Goal: Task Accomplishment & Management: Use online tool/utility

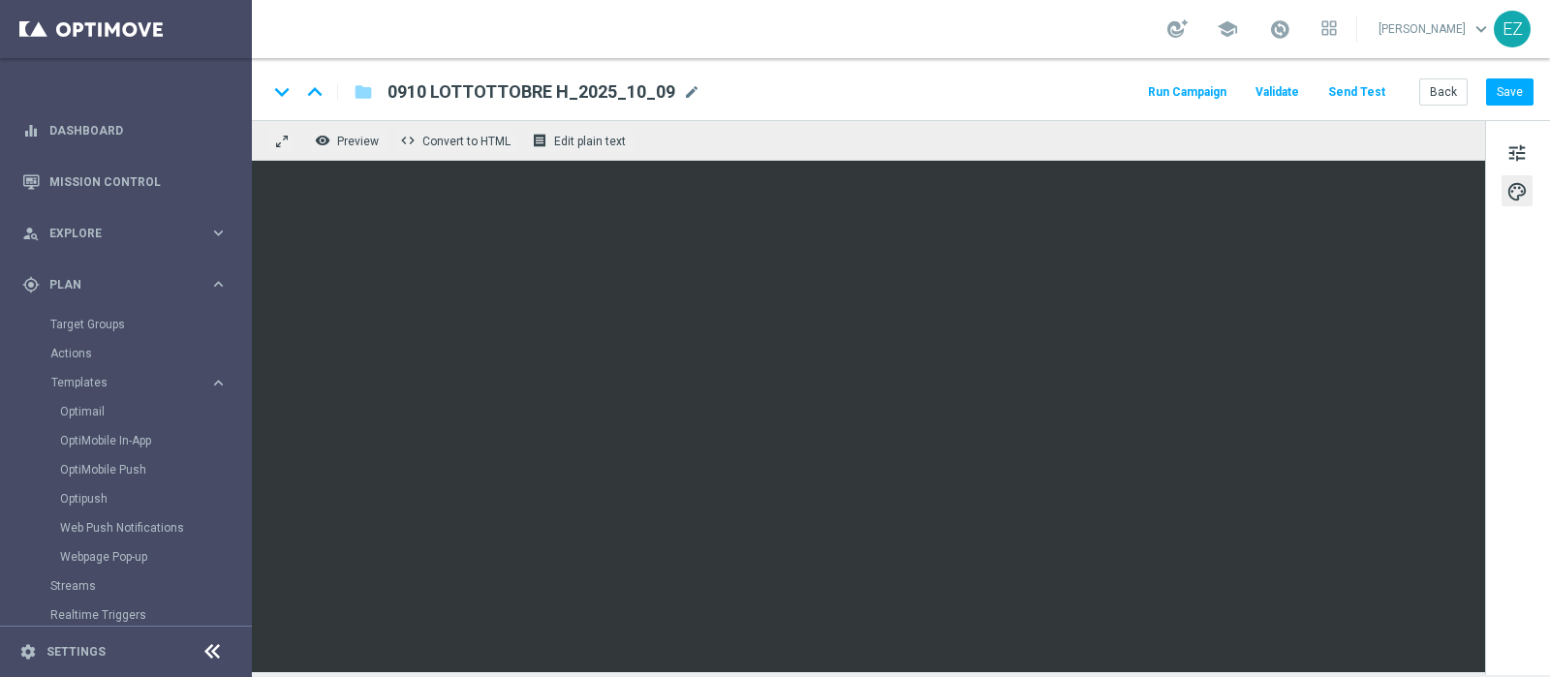
click at [1531, 94] on button "Save" at bounding box center [1509, 91] width 47 height 27
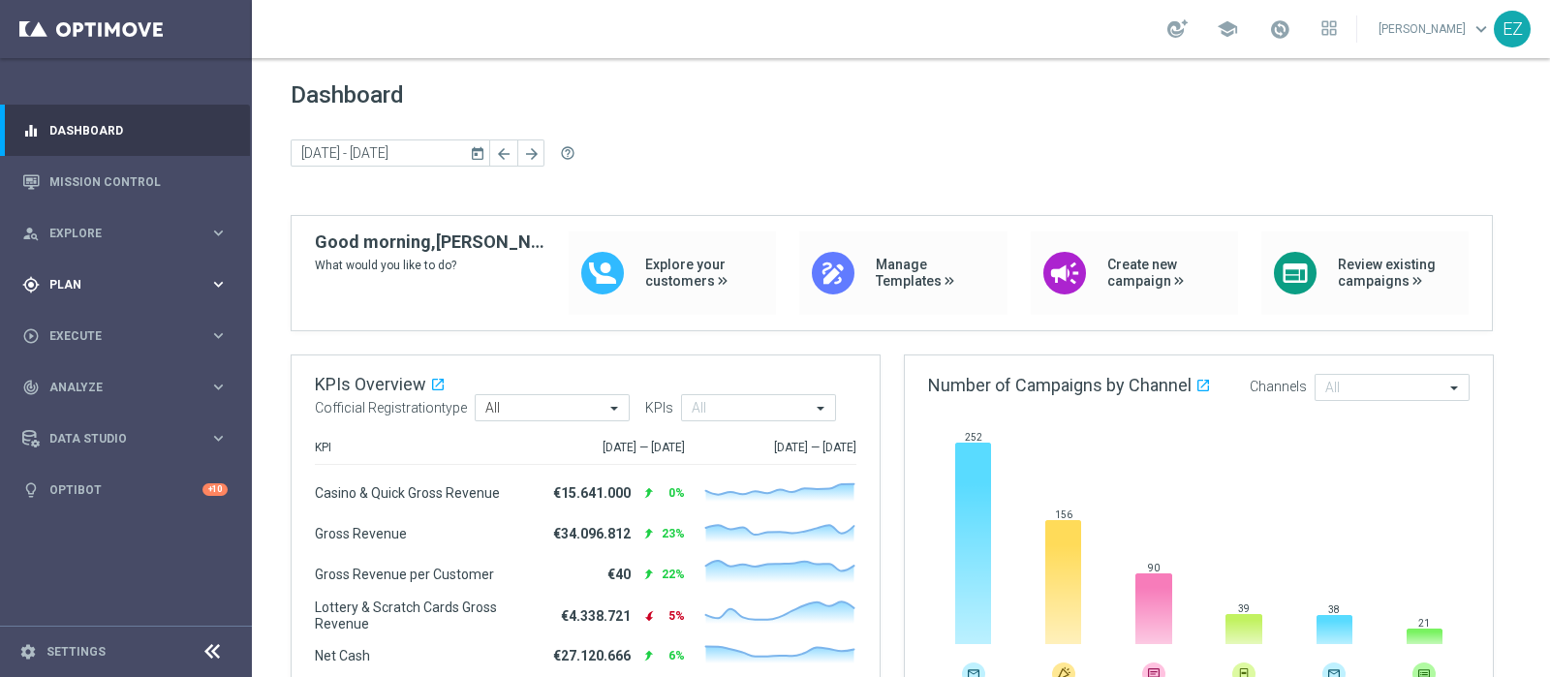
click at [60, 296] on div "gps_fixed Plan keyboard_arrow_right" at bounding box center [125, 284] width 250 height 51
click at [74, 377] on span "Templates" at bounding box center [120, 383] width 139 height 12
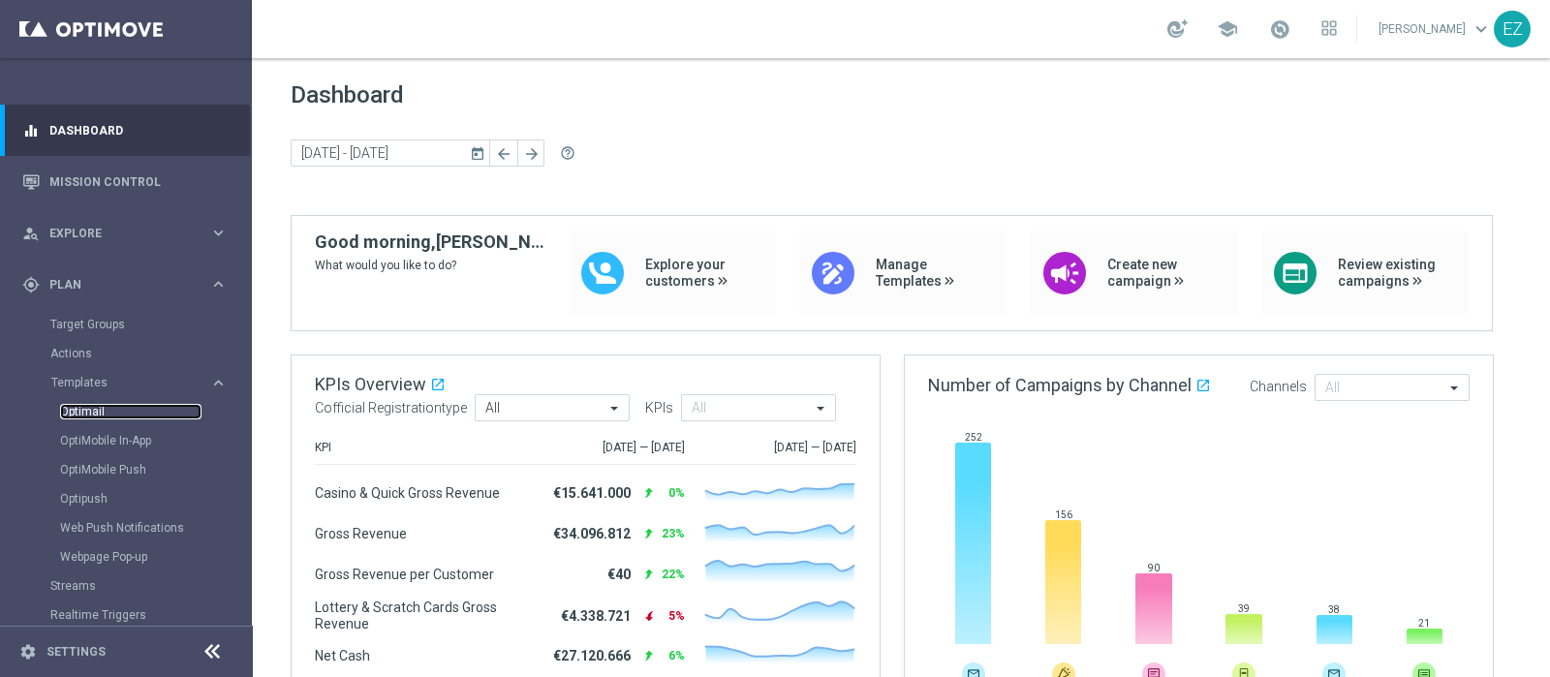
click at [99, 409] on link "Optimail" at bounding box center [130, 412] width 141 height 16
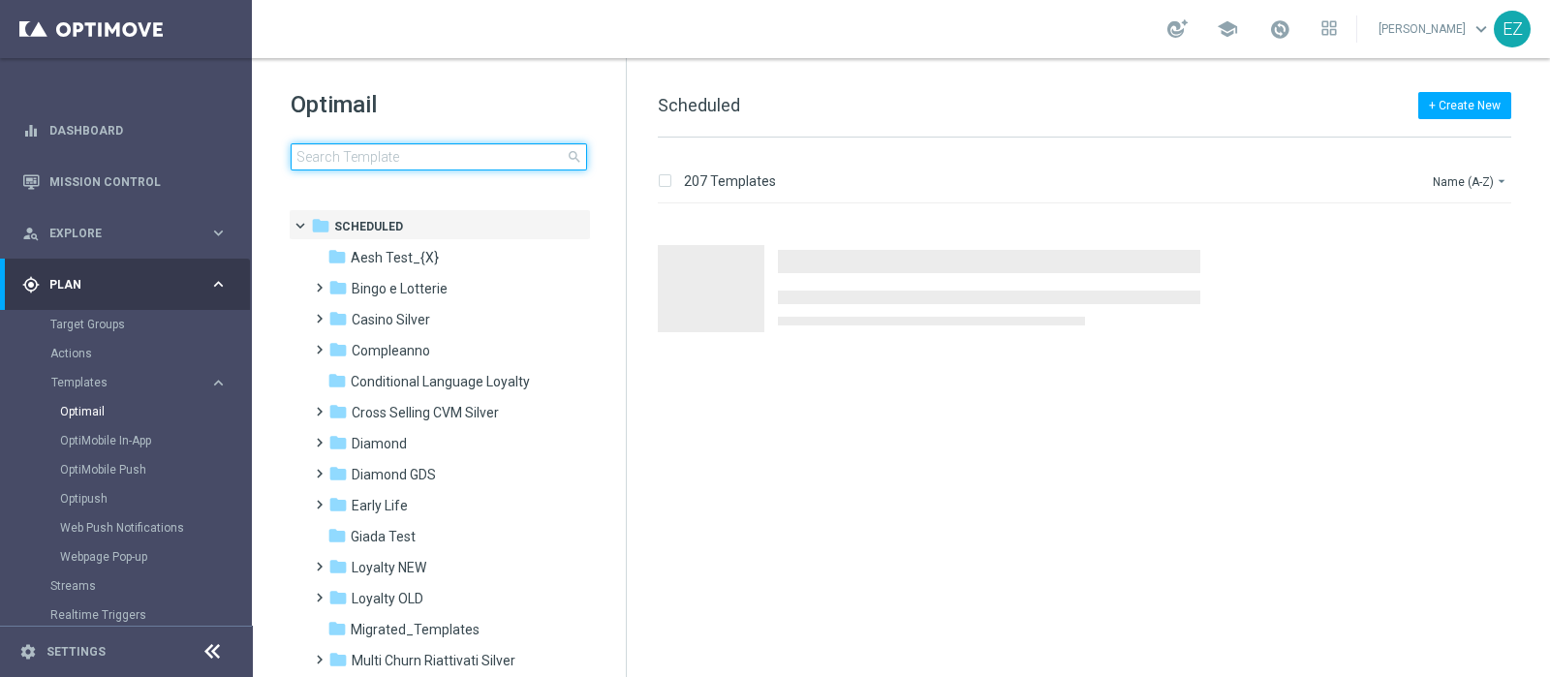
click at [459, 154] on input at bounding box center [439, 156] width 297 height 27
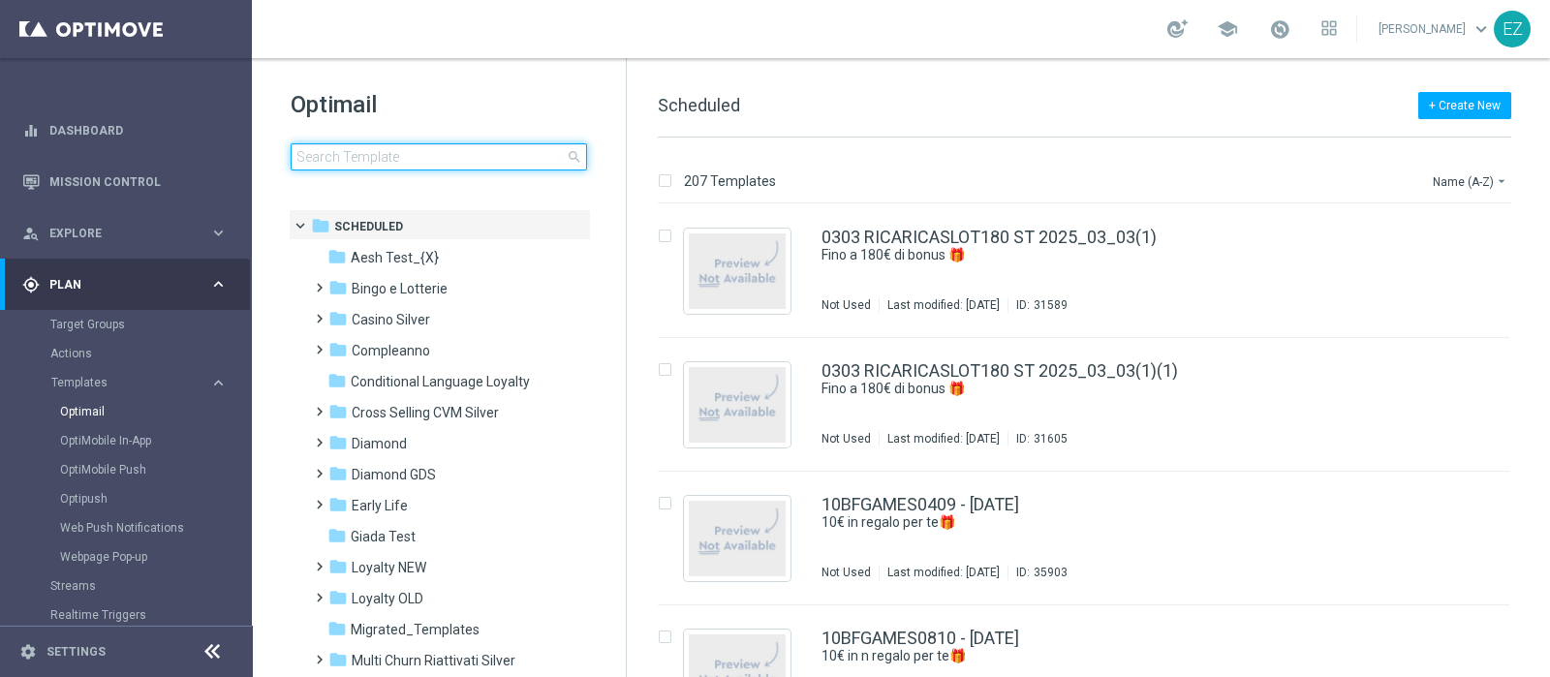
type input "CBBET2709"
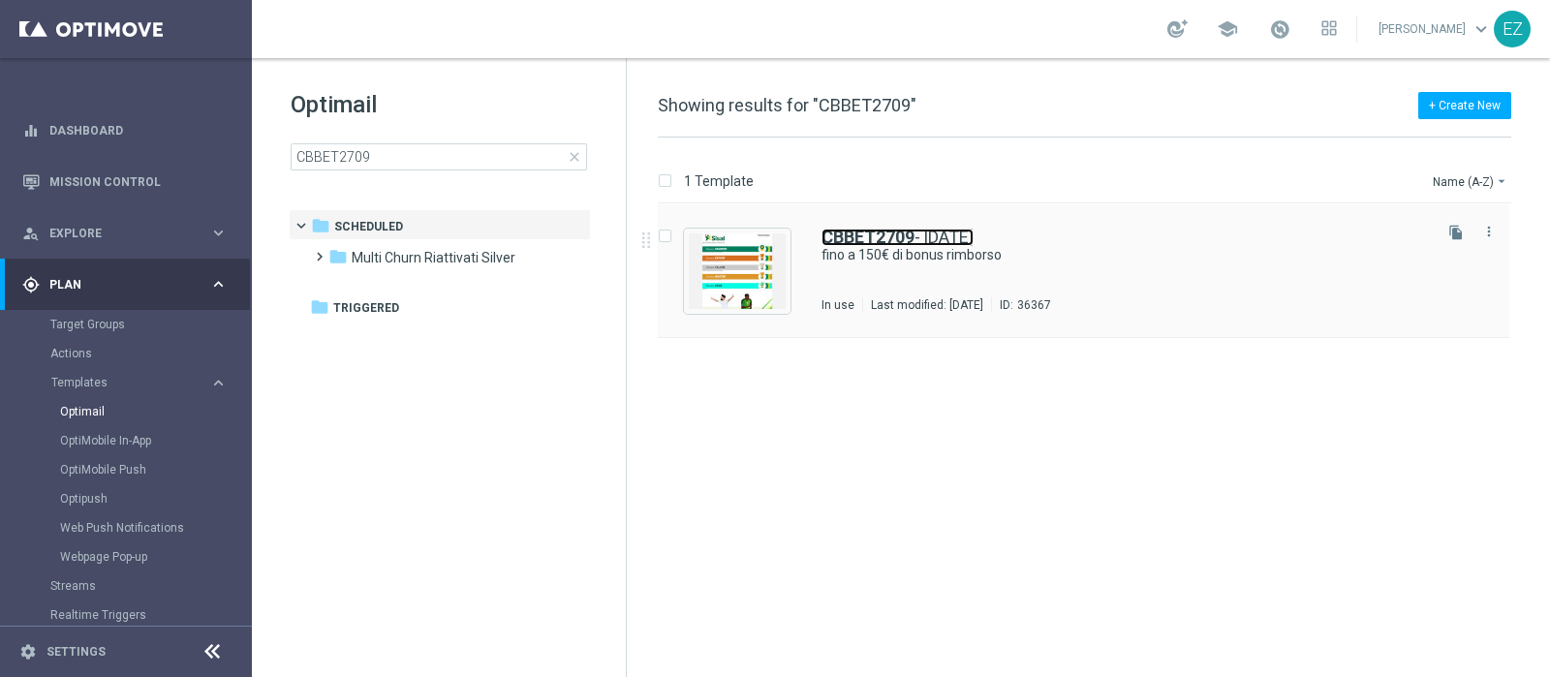
click at [967, 235] on link "CBBET2709 - 2025-09-27" at bounding box center [898, 237] width 152 height 17
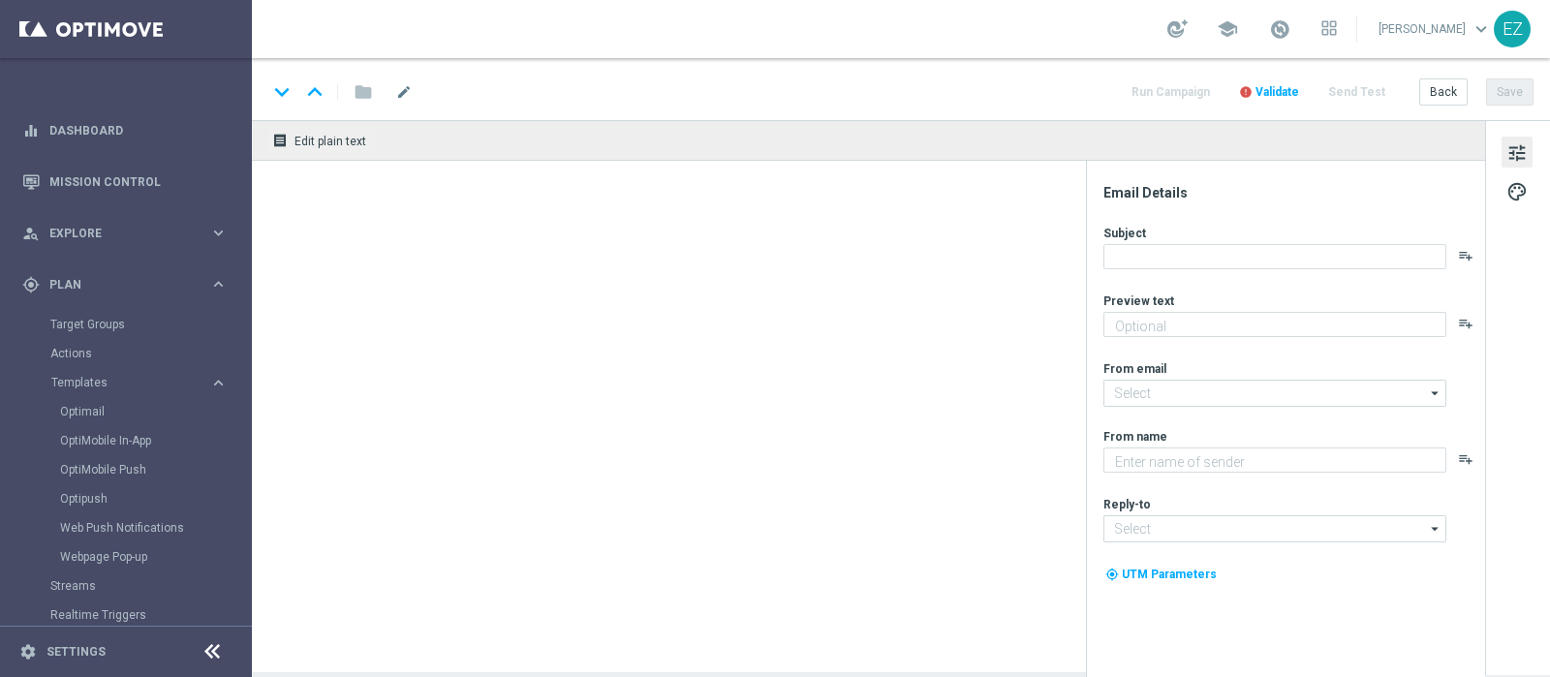
type textarea "Solo per te 🎁⚽"
type input "[EMAIL_ADDRESS][DOMAIN_NAME]"
type textarea "Sisal"
type input "[EMAIL_ADDRESS][DOMAIN_NAME]"
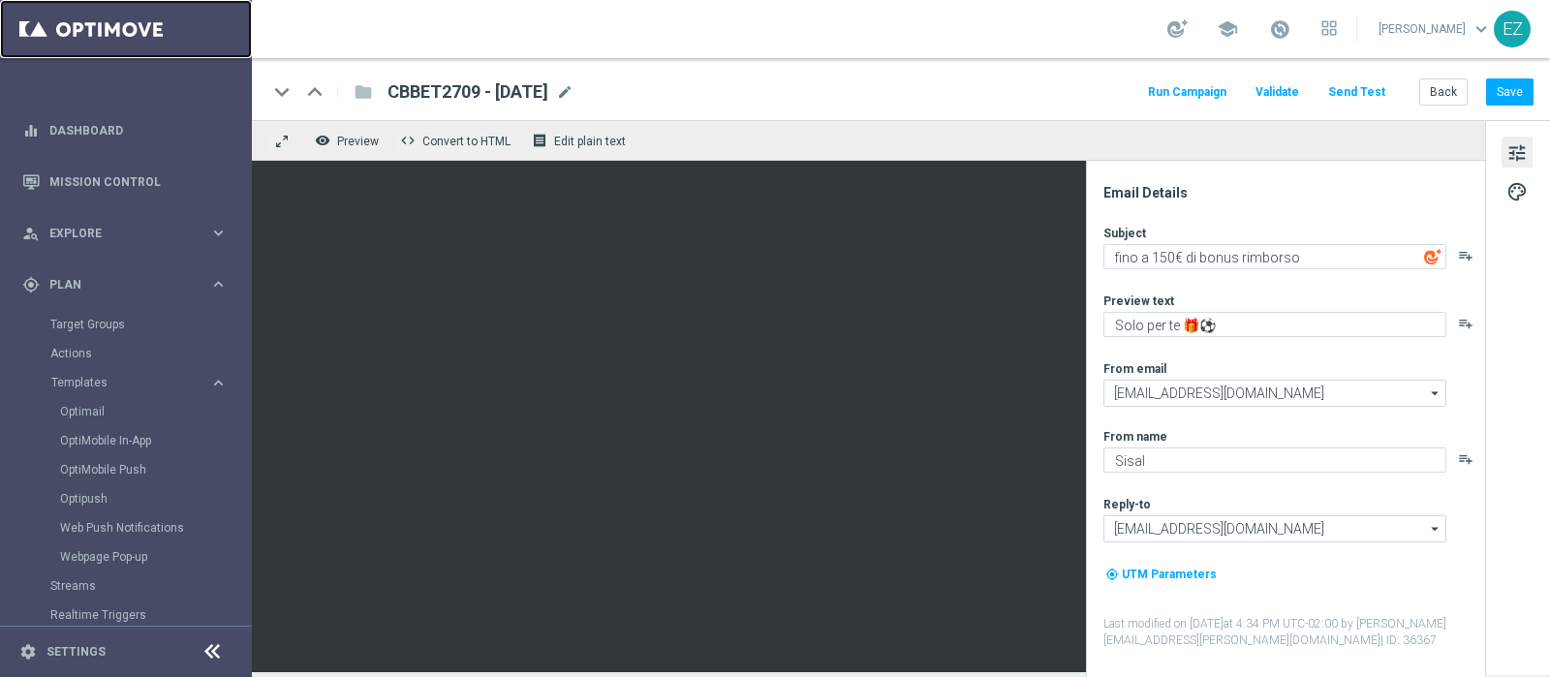
click at [112, 32] on link at bounding box center [126, 29] width 252 height 58
